Goal: Information Seeking & Learning: Learn about a topic

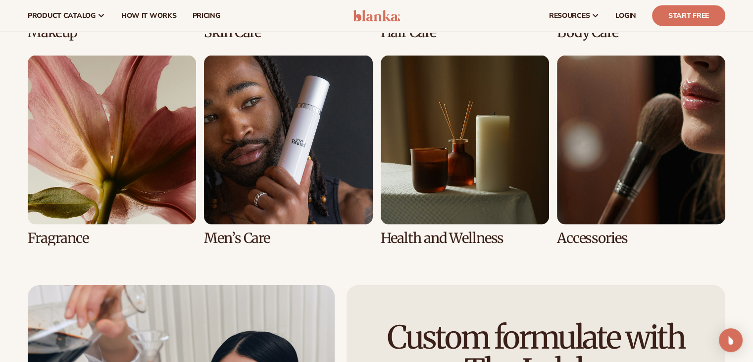
scroll to position [2109, 0]
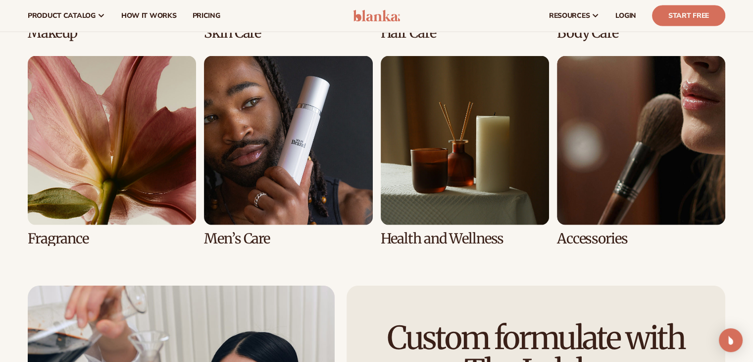
click at [104, 163] on link "5 / 8" at bounding box center [112, 151] width 168 height 190
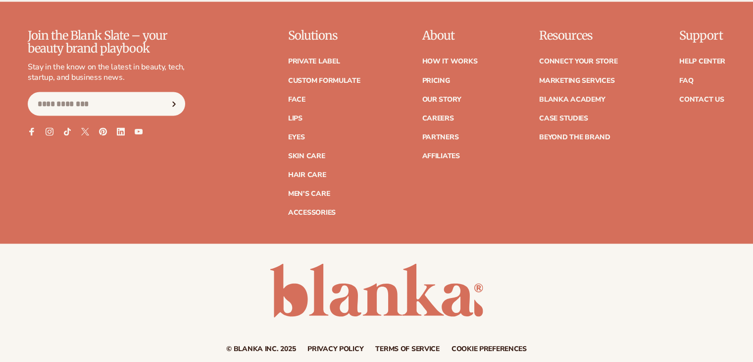
scroll to position [1820, 0]
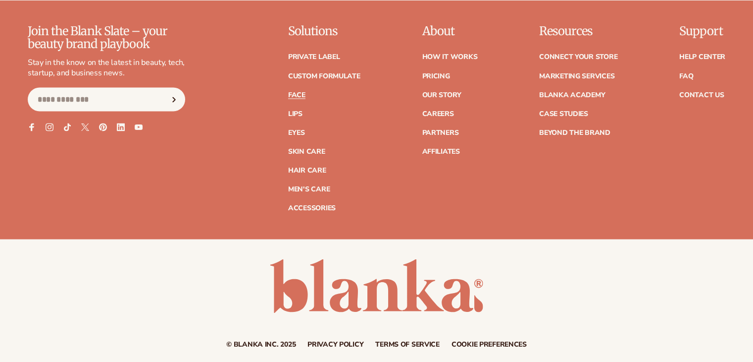
click at [293, 97] on link "Face" at bounding box center [296, 94] width 17 height 7
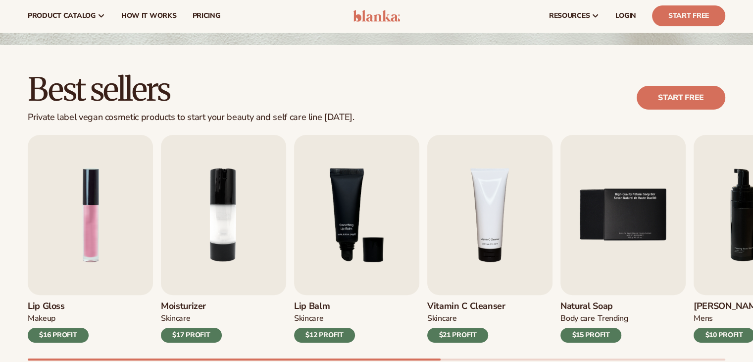
scroll to position [220, 0]
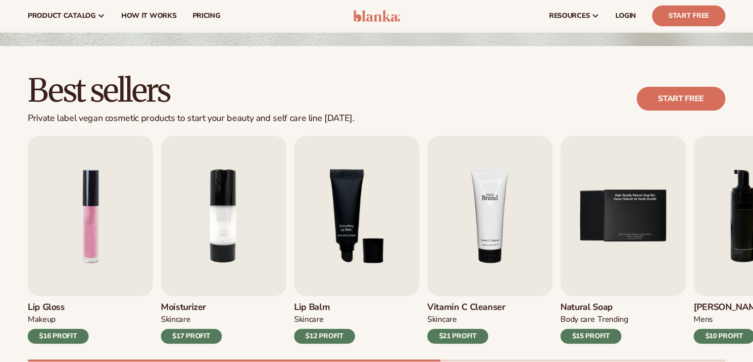
click at [506, 212] on img "4 / 9" at bounding box center [489, 216] width 125 height 160
click at [482, 230] on img "4 / 9" at bounding box center [489, 216] width 125 height 160
click at [459, 299] on div "Vitamin C Cleanser Skincare $21 PROFIT" at bounding box center [489, 320] width 125 height 48
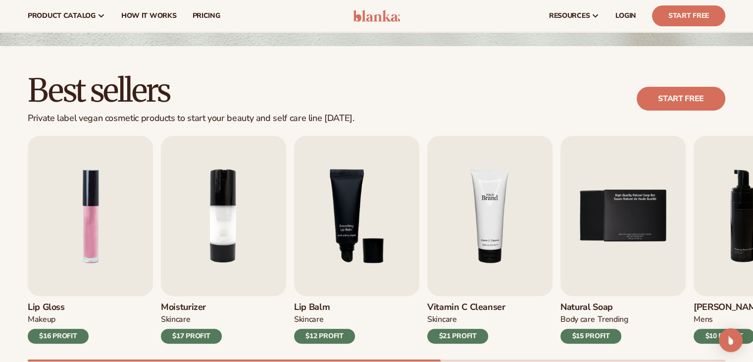
click at [501, 234] on img "4 / 9" at bounding box center [489, 216] width 125 height 160
click at [203, 231] on img "2 / 9" at bounding box center [223, 216] width 125 height 160
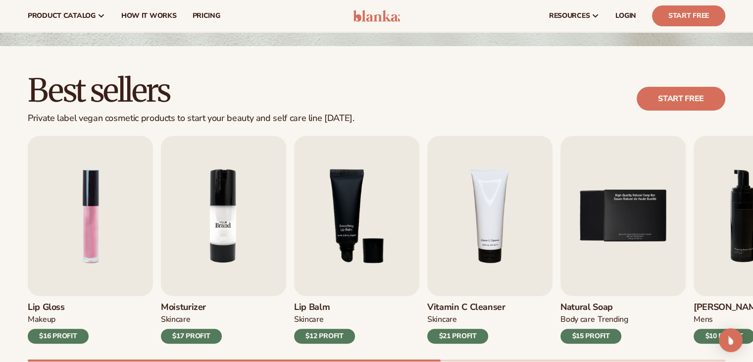
click at [203, 231] on img "2 / 9" at bounding box center [223, 216] width 125 height 160
